Goal: Use online tool/utility: Utilize a website feature to perform a specific function

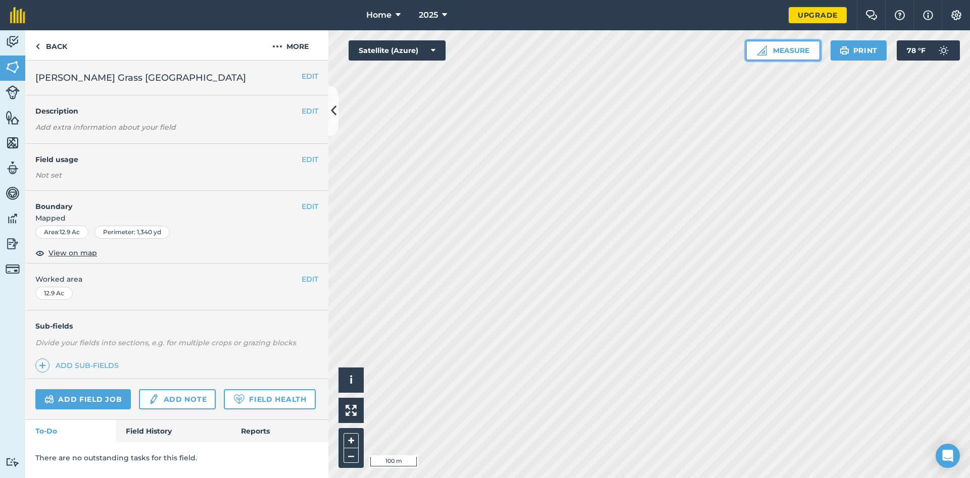
click at [783, 48] on button "Measure" at bounding box center [783, 50] width 75 height 20
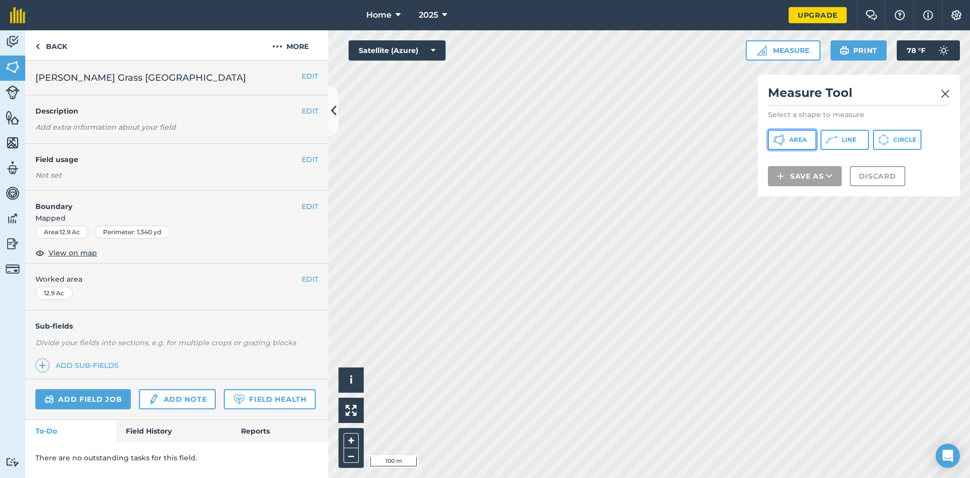
click at [789, 136] on button "Area" at bounding box center [792, 140] width 49 height 20
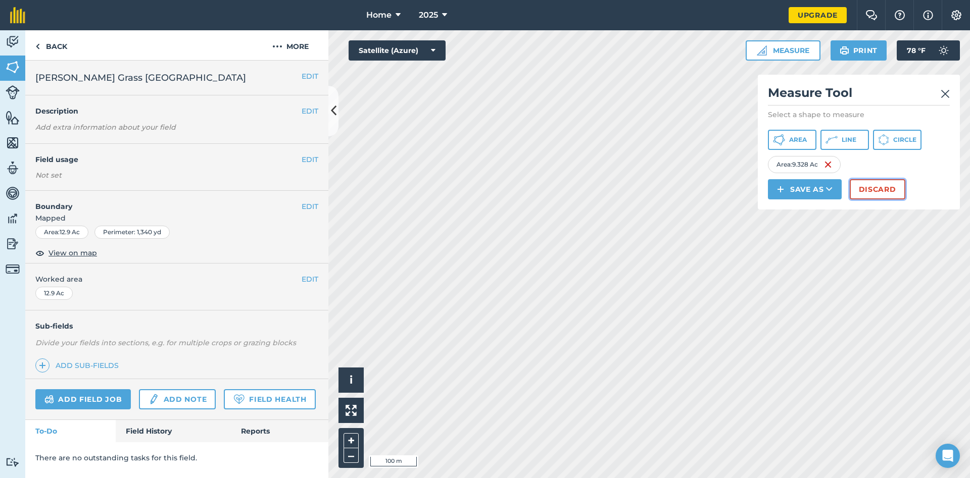
click at [884, 189] on button "Discard" at bounding box center [878, 189] width 56 height 20
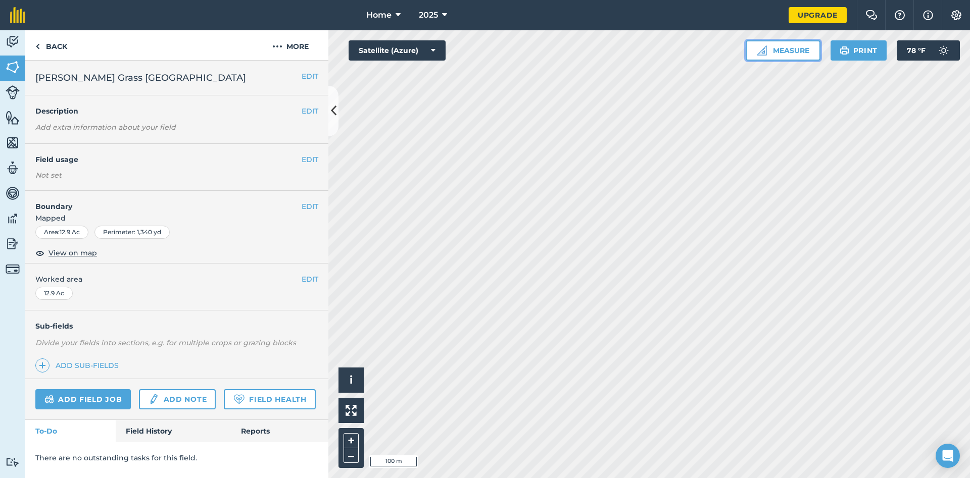
click at [774, 58] on button "Measure" at bounding box center [783, 50] width 75 height 20
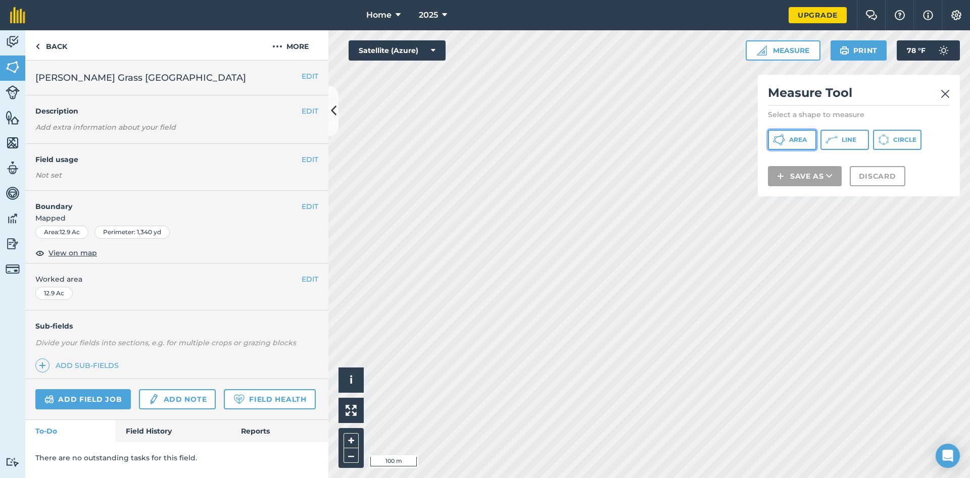
click at [786, 138] on button "Area" at bounding box center [792, 140] width 49 height 20
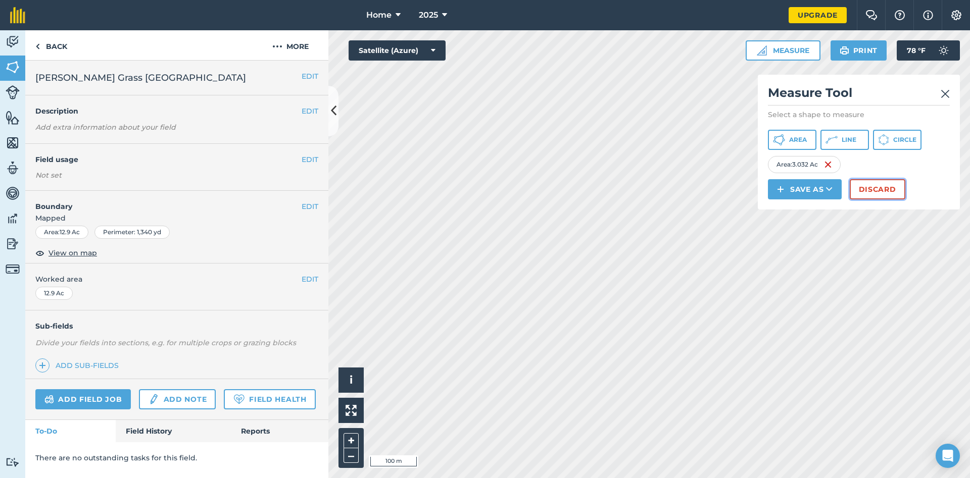
click at [862, 186] on button "Discard" at bounding box center [878, 189] width 56 height 20
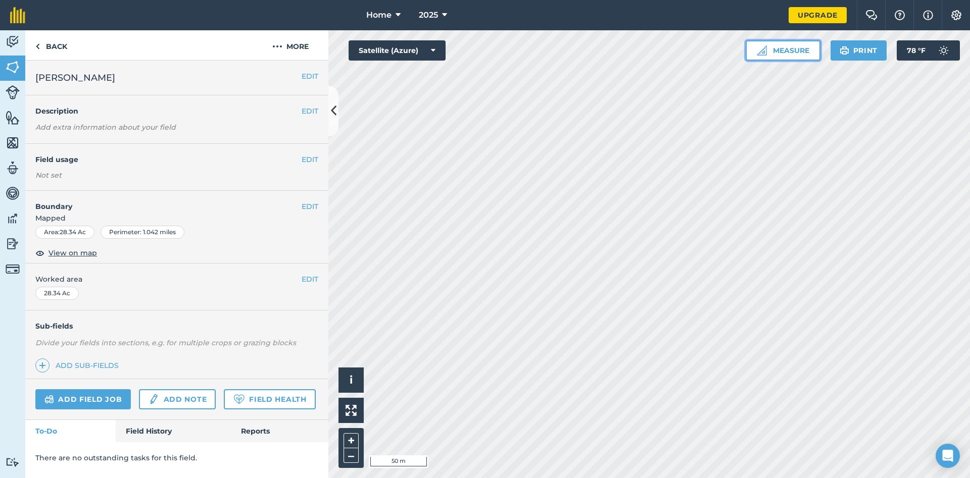
click at [786, 51] on button "Measure" at bounding box center [783, 50] width 75 height 20
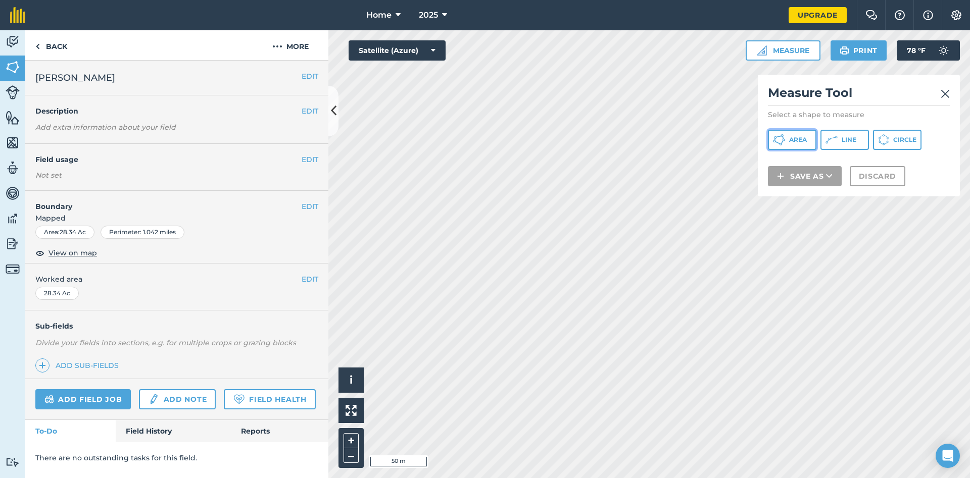
click at [798, 139] on span "Area" at bounding box center [798, 140] width 18 height 8
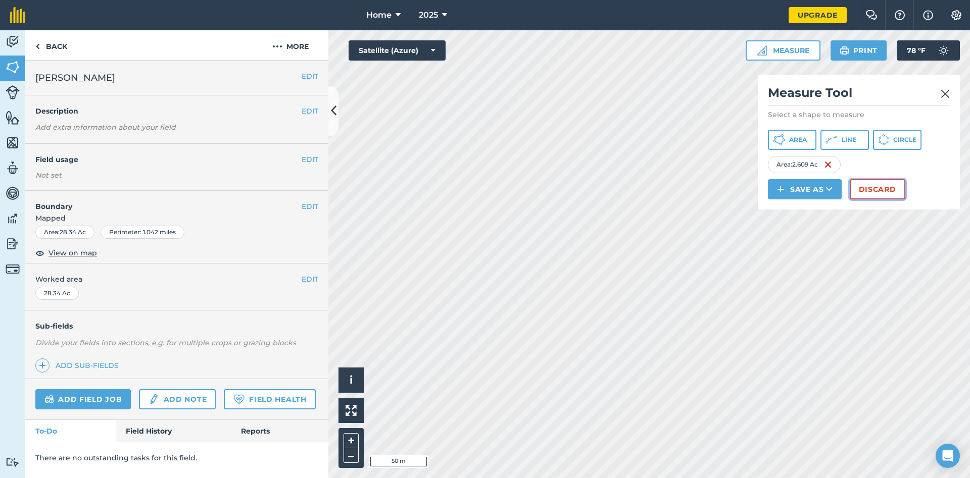
click at [889, 192] on button "Discard" at bounding box center [878, 189] width 56 height 20
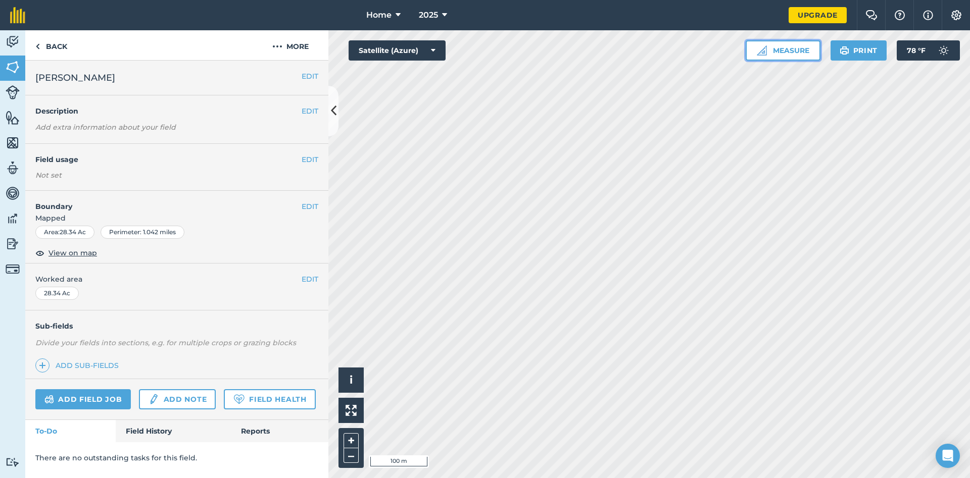
click at [787, 53] on button "Measure" at bounding box center [783, 50] width 75 height 20
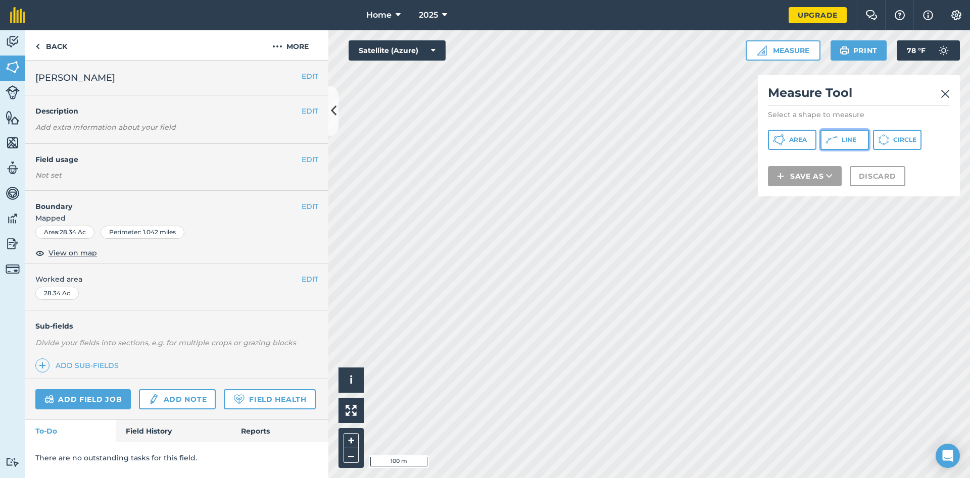
click at [832, 140] on icon at bounding box center [832, 140] width 12 height 12
click at [942, 93] on img at bounding box center [945, 94] width 9 height 12
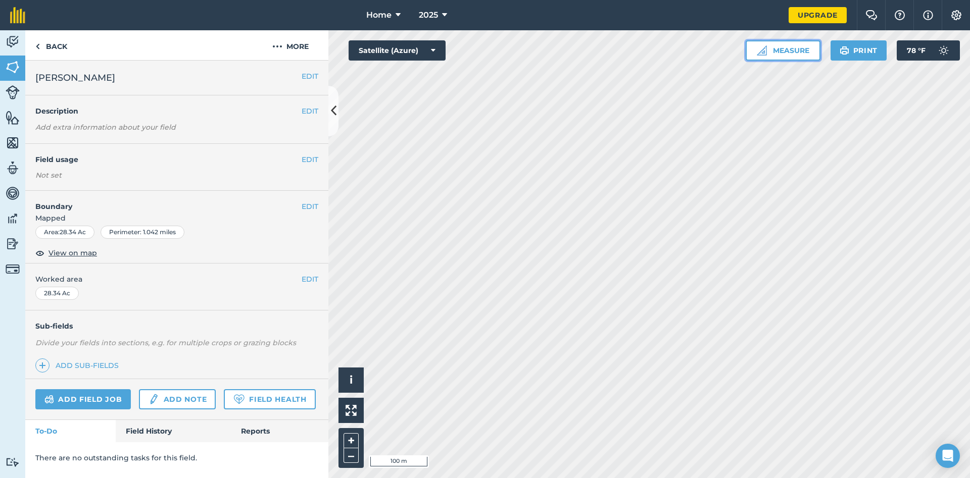
click at [788, 51] on button "Measure" at bounding box center [783, 50] width 75 height 20
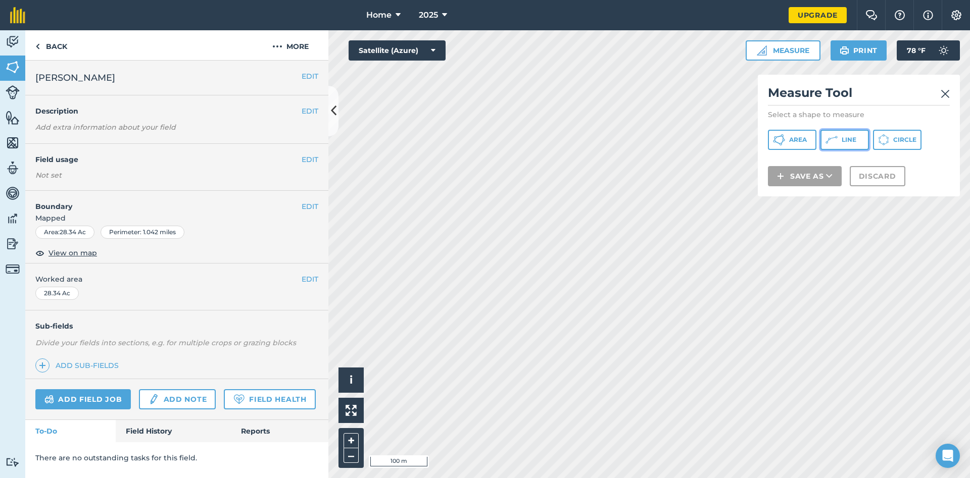
click at [836, 141] on icon at bounding box center [832, 140] width 12 height 12
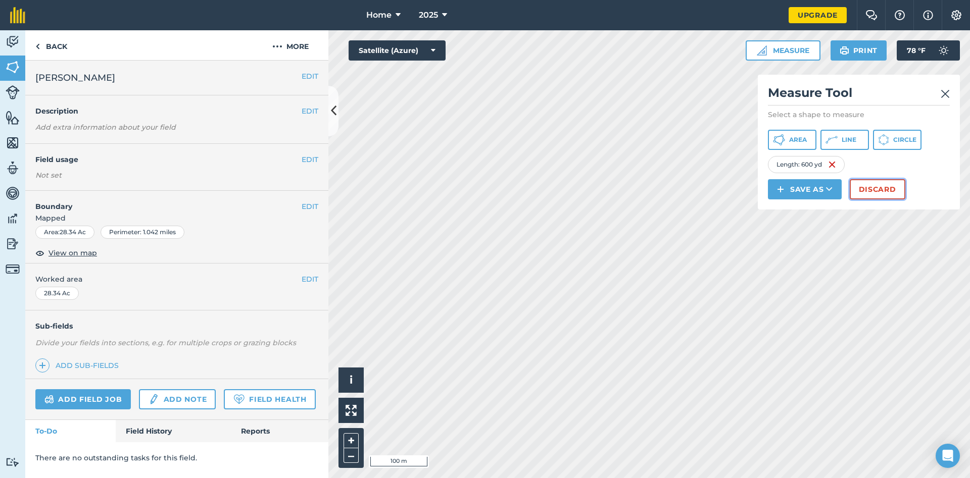
click at [878, 189] on button "Discard" at bounding box center [878, 189] width 56 height 20
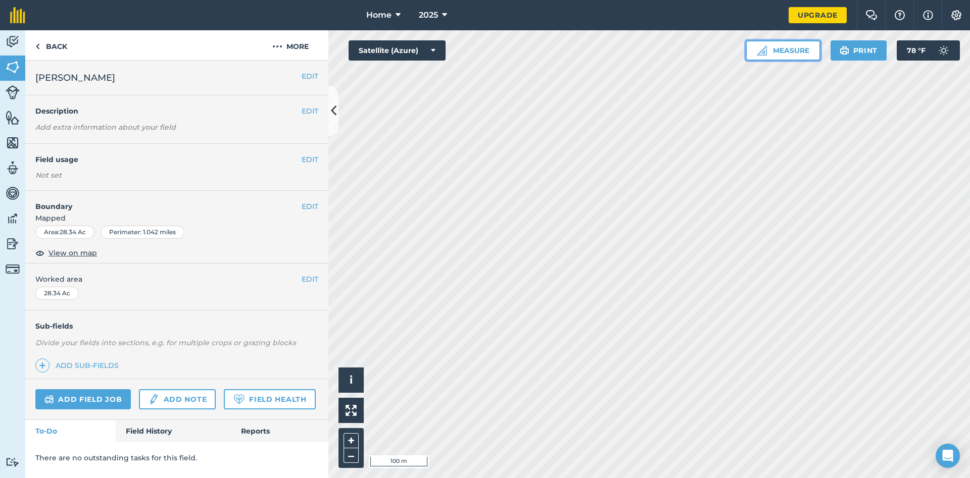
click at [793, 49] on button "Measure" at bounding box center [783, 50] width 75 height 20
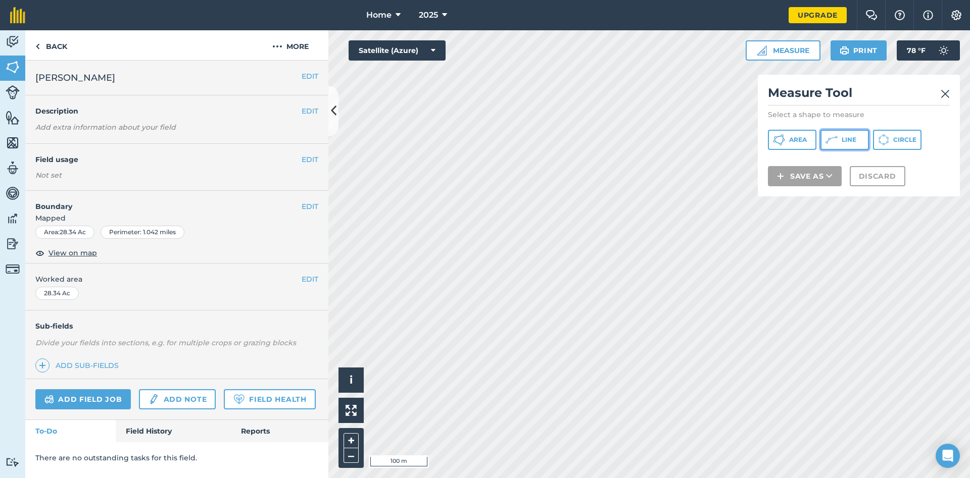
click at [842, 139] on span "Line" at bounding box center [849, 140] width 15 height 8
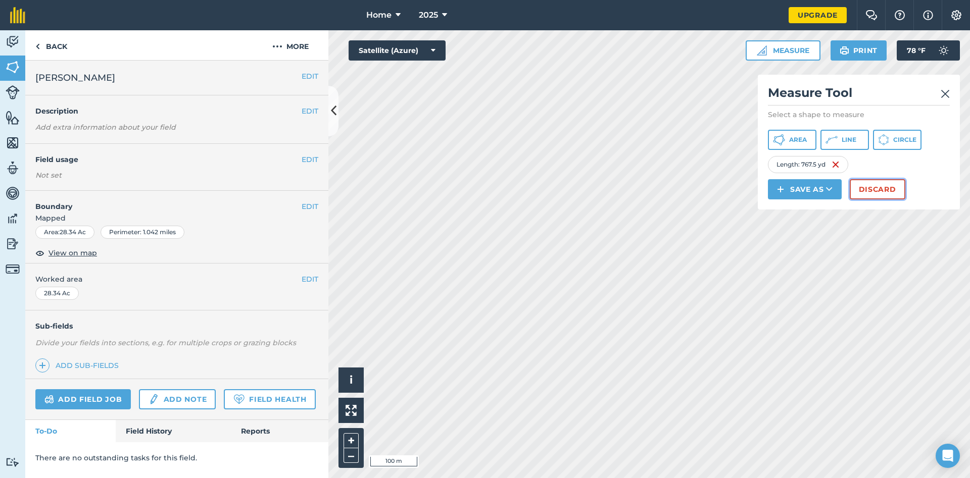
click at [879, 186] on button "Discard" at bounding box center [878, 189] width 56 height 20
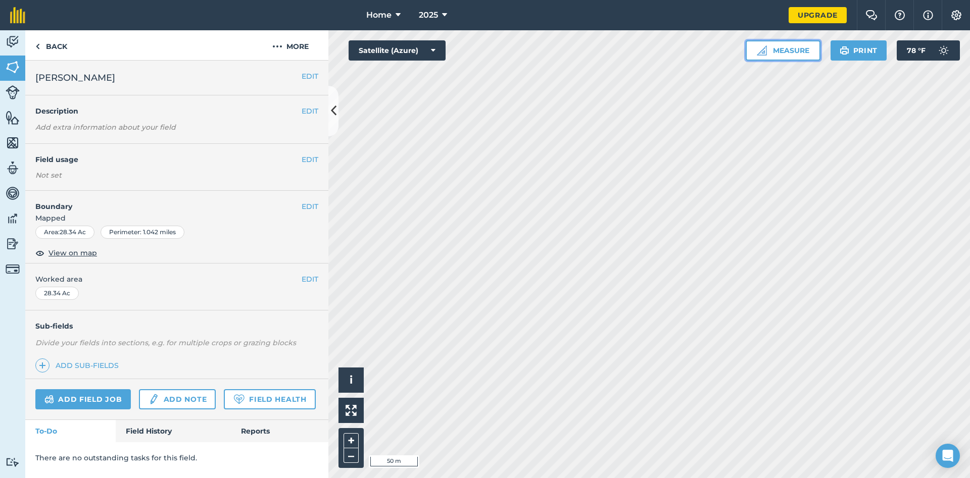
click at [785, 50] on button "Measure" at bounding box center [783, 50] width 75 height 20
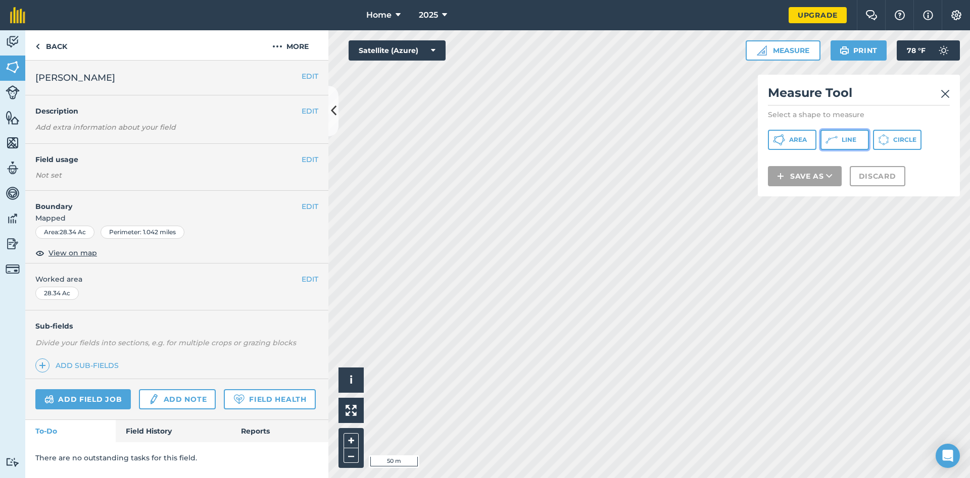
click at [839, 137] on button "Line" at bounding box center [844, 140] width 49 height 20
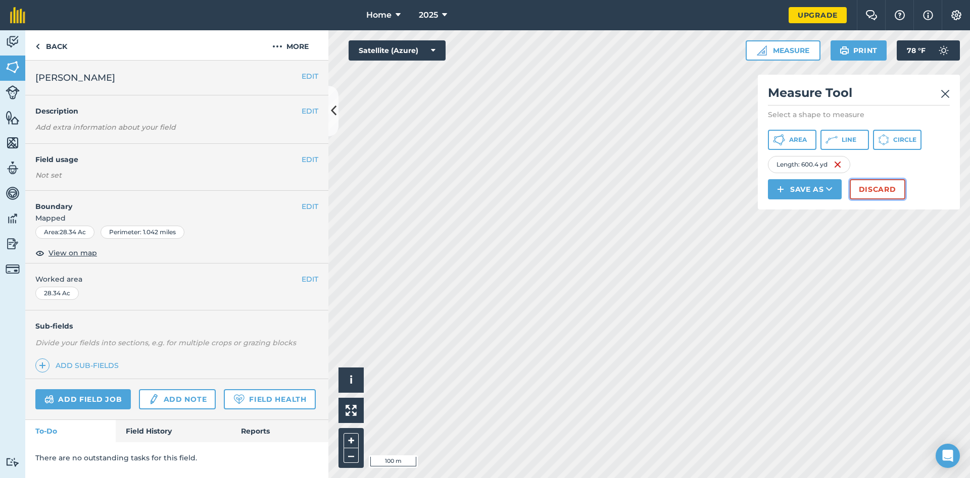
click at [887, 186] on button "Discard" at bounding box center [878, 189] width 56 height 20
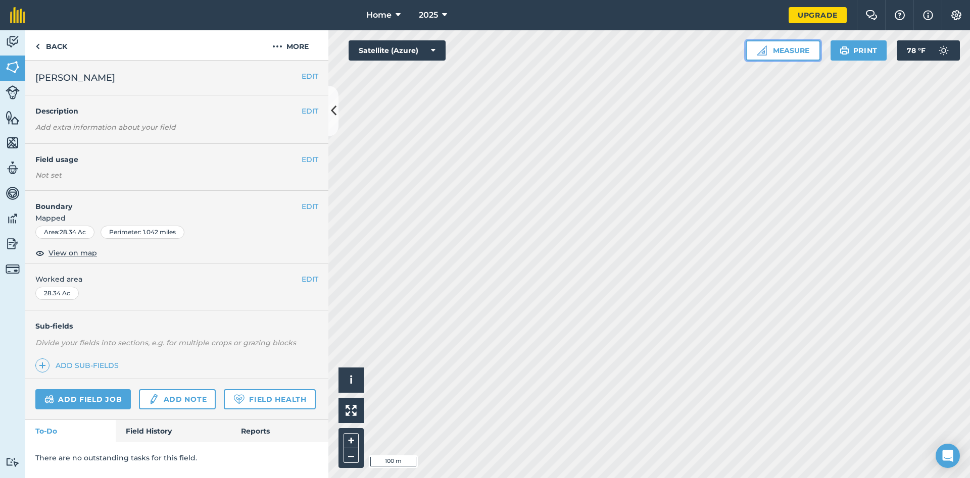
click at [780, 55] on button "Measure" at bounding box center [783, 50] width 75 height 20
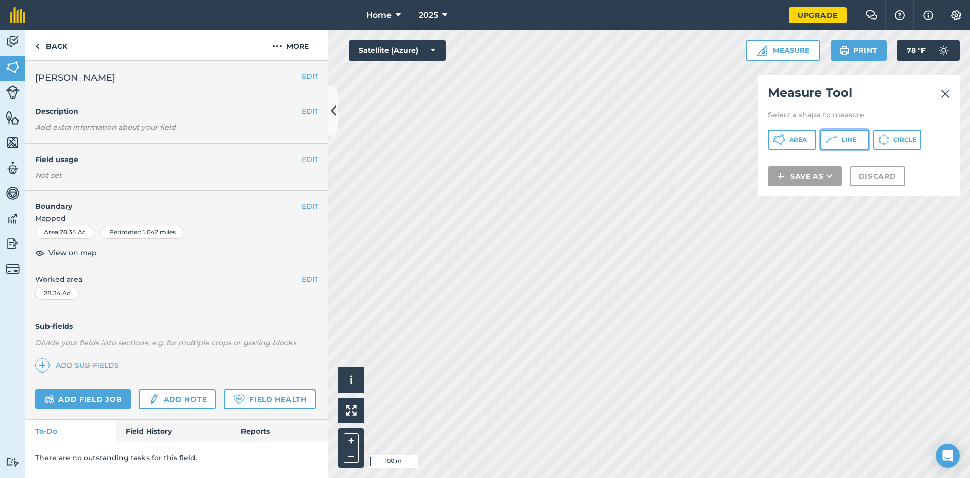
click at [843, 139] on span "Line" at bounding box center [849, 140] width 15 height 8
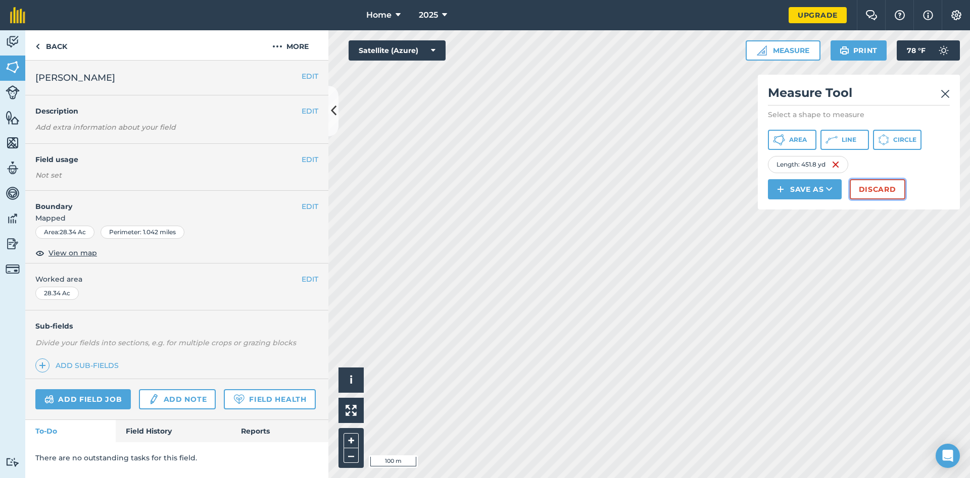
click at [886, 191] on button "Discard" at bounding box center [878, 189] width 56 height 20
